Goal: Transaction & Acquisition: Purchase product/service

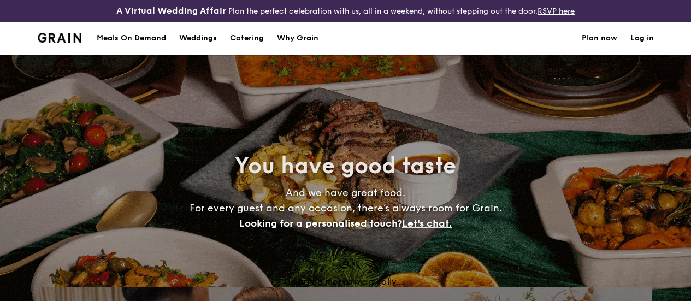
select select
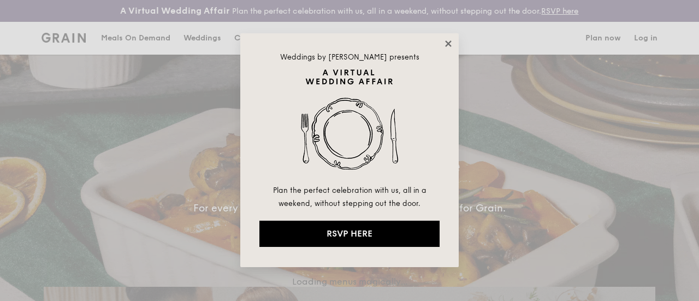
drag, startPoint x: 456, startPoint y: 40, endPoint x: 446, endPoint y: 40, distance: 10.4
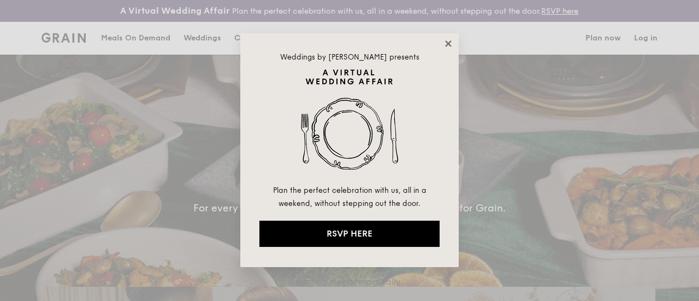
click at [455, 39] on div "Weddings by [PERSON_NAME] presents Plan the perfect celebration with us, all in…" at bounding box center [349, 150] width 218 height 234
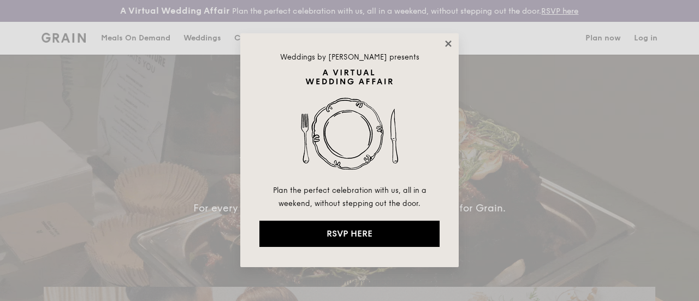
click at [445, 40] on icon at bounding box center [448, 44] width 10 height 10
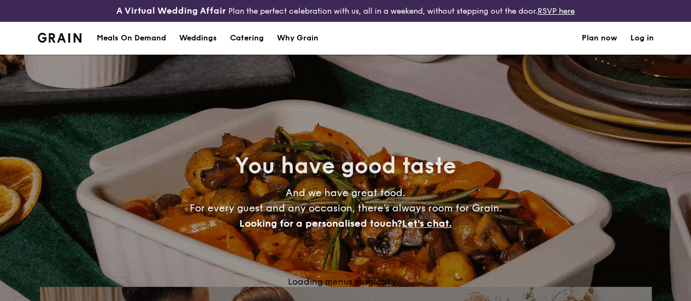
click at [254, 51] on h1 "Catering" at bounding box center [247, 38] width 34 height 33
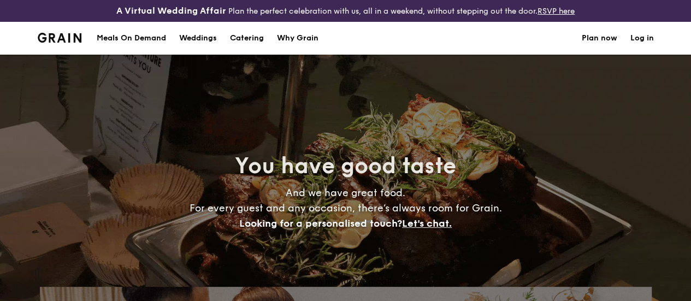
click at [251, 49] on h1 "Catering" at bounding box center [247, 38] width 34 height 33
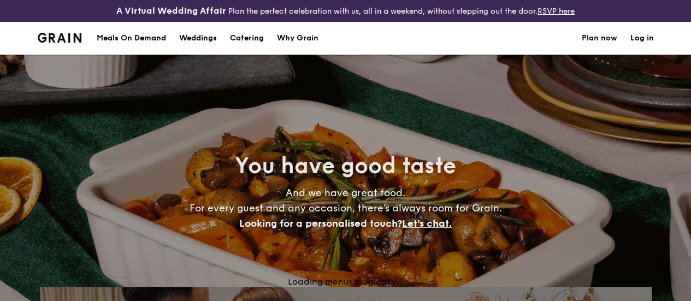
click at [255, 46] on h1 "Catering" at bounding box center [247, 38] width 34 height 33
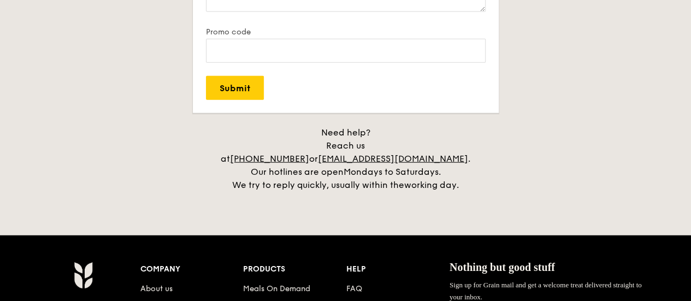
scroll to position [1359, 0]
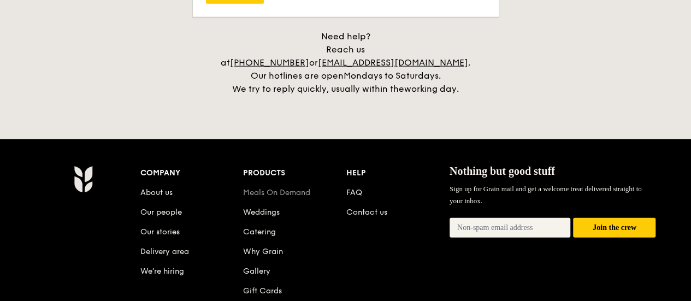
click at [284, 189] on link "Meals On Demand" at bounding box center [276, 192] width 67 height 9
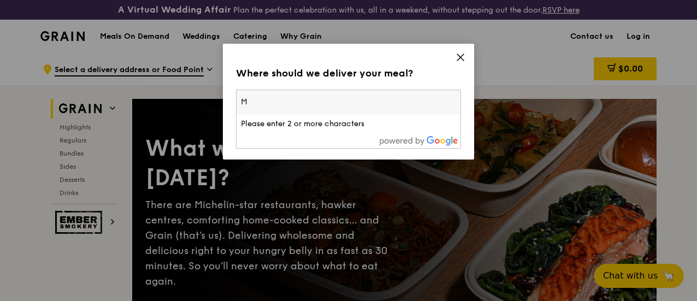
type input "M"
click at [330, 105] on input "M" at bounding box center [348, 102] width 224 height 24
drag, startPoint x: 330, startPoint y: 105, endPoint x: 229, endPoint y: 98, distance: 100.7
click at [227, 105] on div "Where should we deliver your meal? Please enter three or more characters M Plea…" at bounding box center [348, 102] width 251 height 116
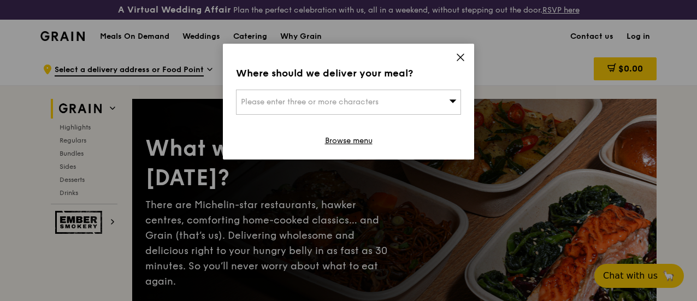
click at [261, 98] on span "Please enter three or more characters" at bounding box center [310, 101] width 138 height 9
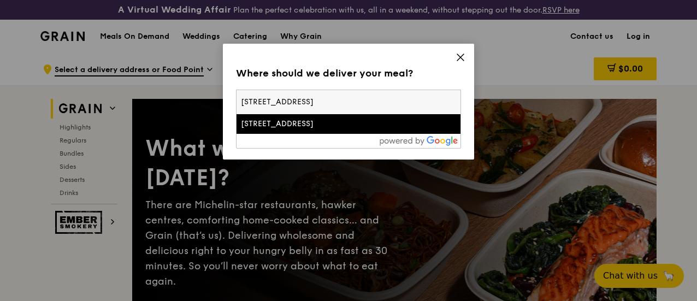
type input "12 Science Drive 2, Singapore 117549"
click at [299, 126] on div "12 Science Drive 2" at bounding box center [322, 123] width 162 height 11
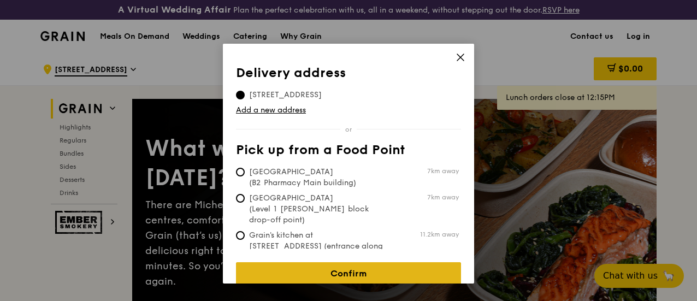
click at [347, 266] on link "Confirm" at bounding box center [348, 273] width 225 height 23
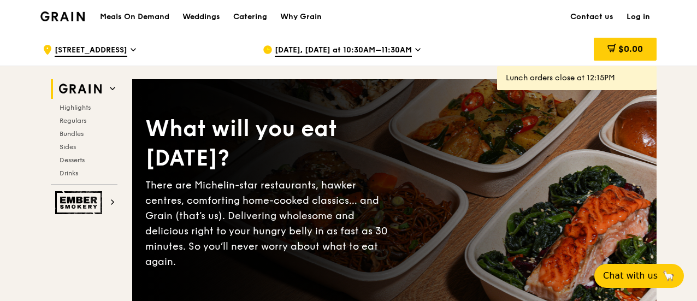
scroll to position [19, 0]
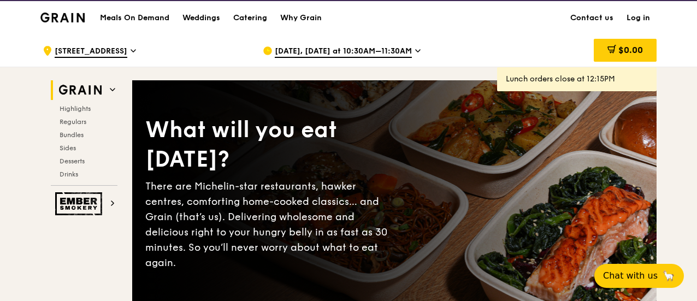
click at [373, 58] on span "Sep 29, Today at 10:30AM–11:30AM" at bounding box center [343, 52] width 137 height 12
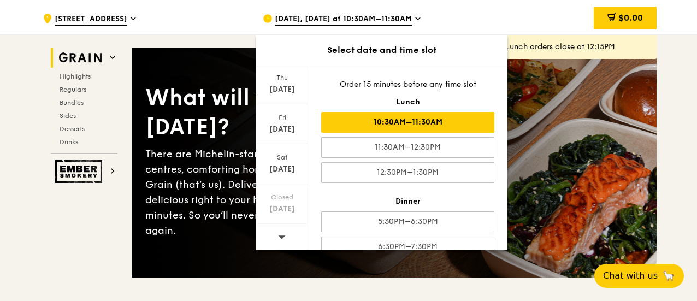
scroll to position [18, 0]
